Goal: Find specific page/section: Find specific page/section

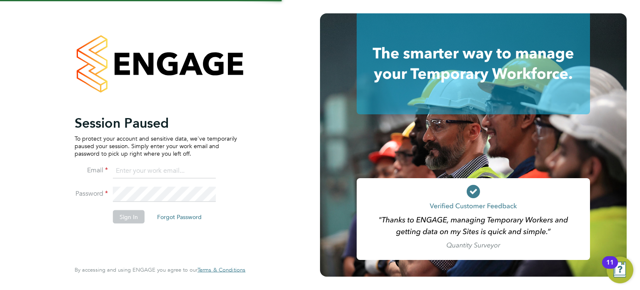
type input "john@falcongreen.co.uk"
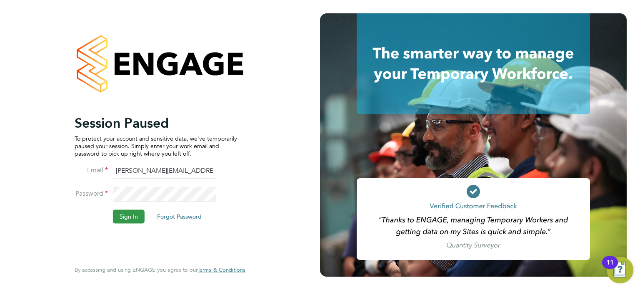
click at [129, 214] on button "Sign In" at bounding box center [129, 216] width 32 height 13
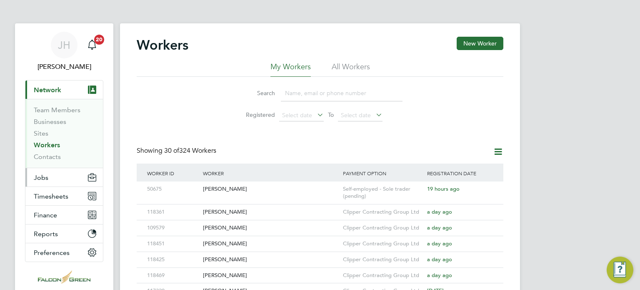
click at [42, 180] on span "Jobs" at bounding box center [41, 177] width 15 height 8
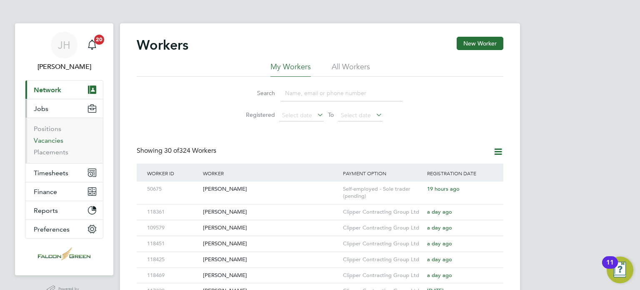
click at [41, 140] on link "Vacancies" at bounding box center [49, 140] width 30 height 8
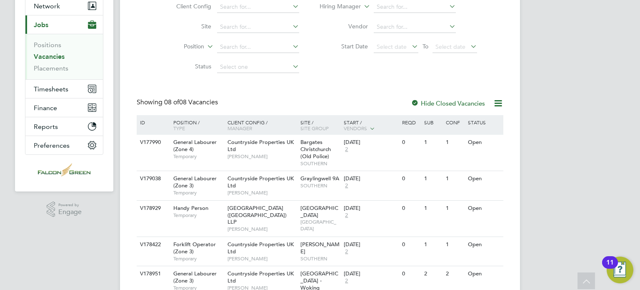
scroll to position [83, 0]
click at [229, 29] on input at bounding box center [258, 28] width 82 height 12
click at [240, 38] on li "[GEOGRAPHIC_DATA] - Woking" at bounding box center [258, 38] width 82 height 11
type input "[GEOGRAPHIC_DATA] - Woking"
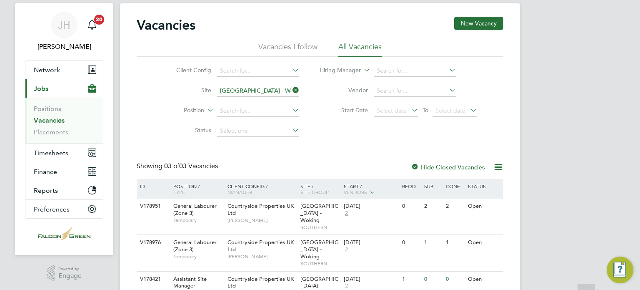
scroll to position [46, 0]
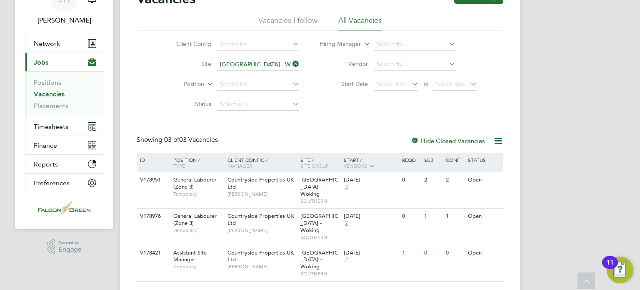
click at [291, 65] on icon at bounding box center [291, 64] width 0 height 12
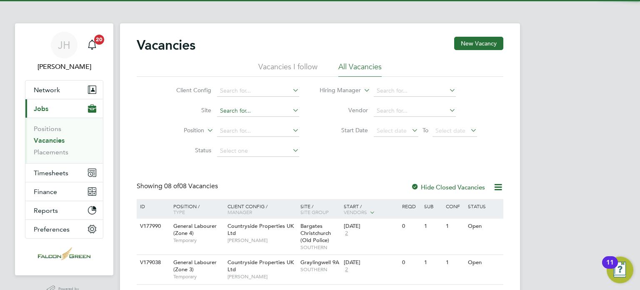
click at [243, 108] on input at bounding box center [258, 111] width 82 height 12
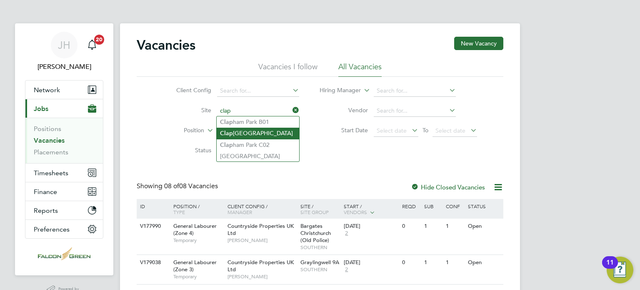
click at [244, 135] on li "[GEOGRAPHIC_DATA]" at bounding box center [258, 132] width 82 height 11
type input "[GEOGRAPHIC_DATA]"
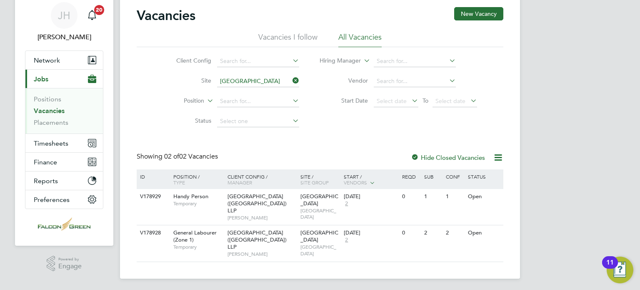
scroll to position [31, 0]
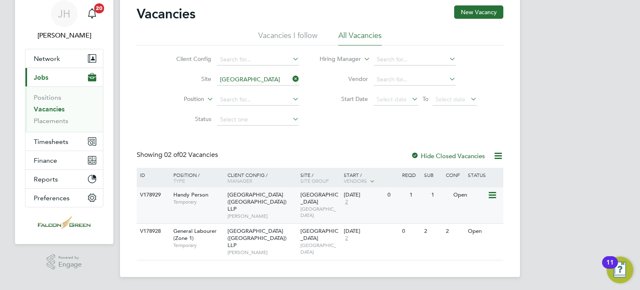
click at [265, 204] on span "[GEOGRAPHIC_DATA] ([GEOGRAPHIC_DATA]) LLP" at bounding box center [256, 201] width 59 height 21
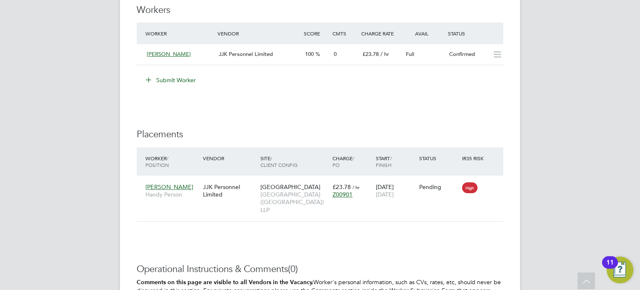
scroll to position [711, 0]
